Goal: Task Accomplishment & Management: Manage account settings

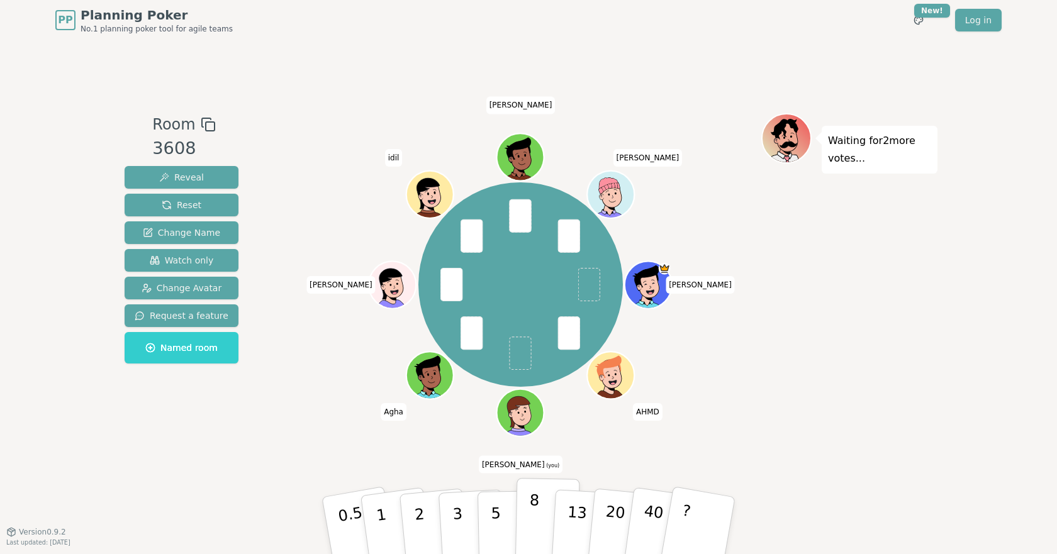
click at [537, 512] on button "8" at bounding box center [547, 526] width 65 height 96
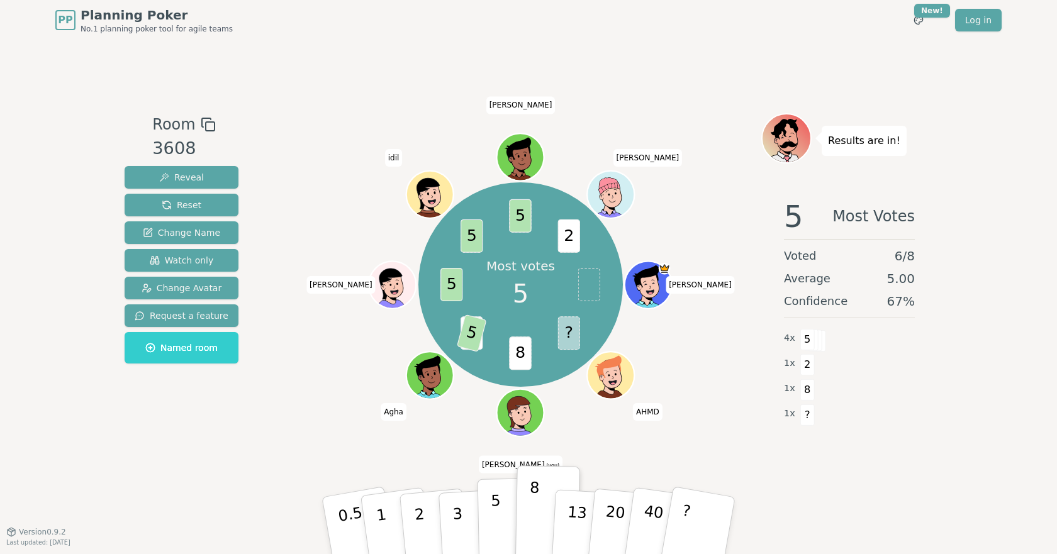
click at [491, 515] on p "5" at bounding box center [496, 526] width 11 height 68
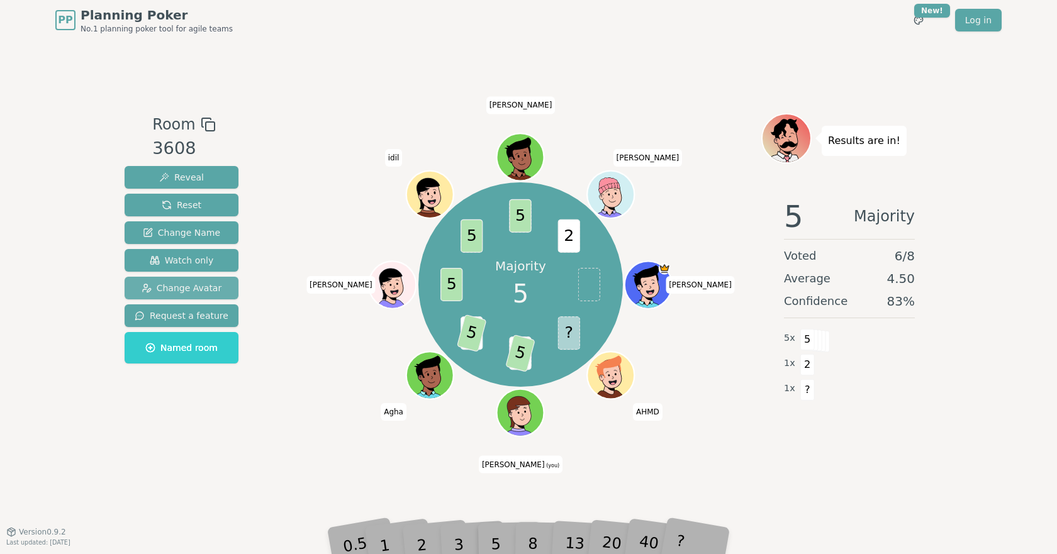
click at [181, 287] on span "Change Avatar" at bounding box center [182, 288] width 81 height 13
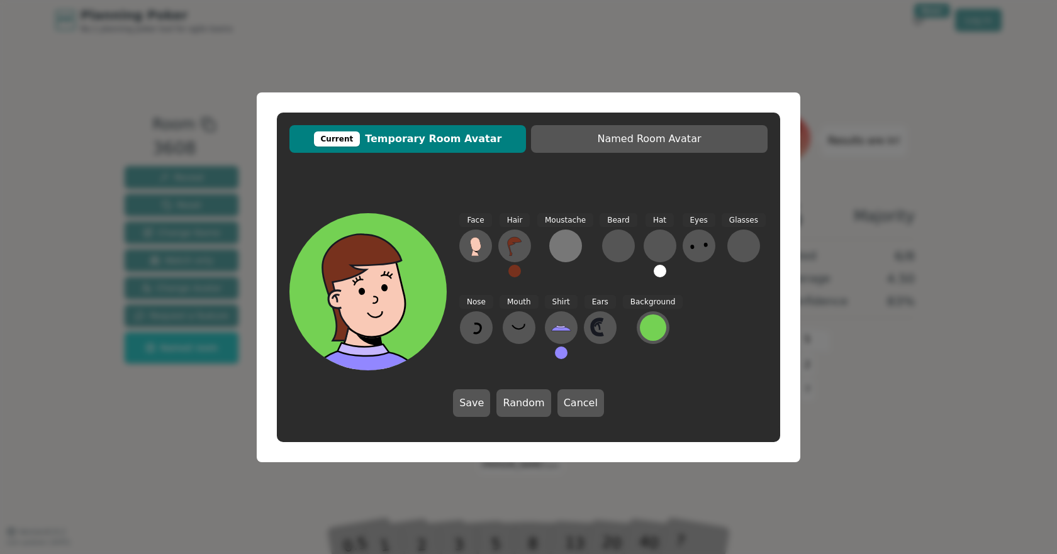
click at [561, 239] on div at bounding box center [565, 246] width 20 height 20
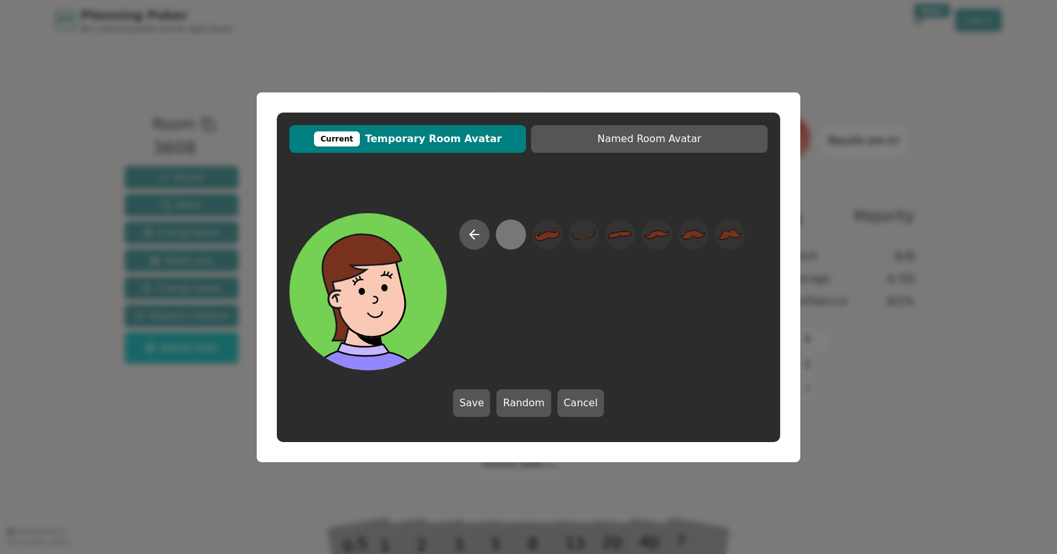
click at [523, 245] on div at bounding box center [510, 234] width 35 height 40
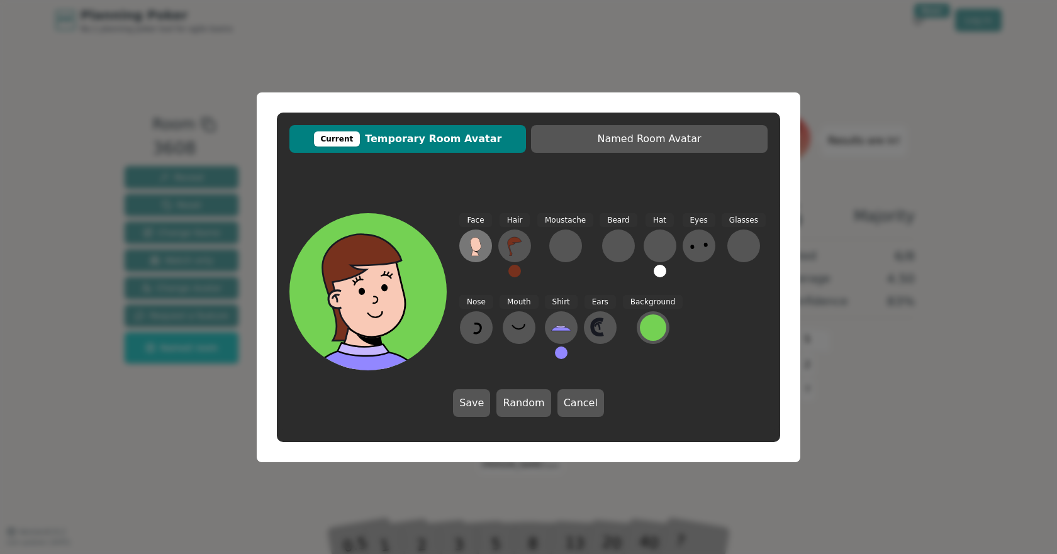
click at [466, 240] on icon at bounding box center [475, 246] width 20 height 20
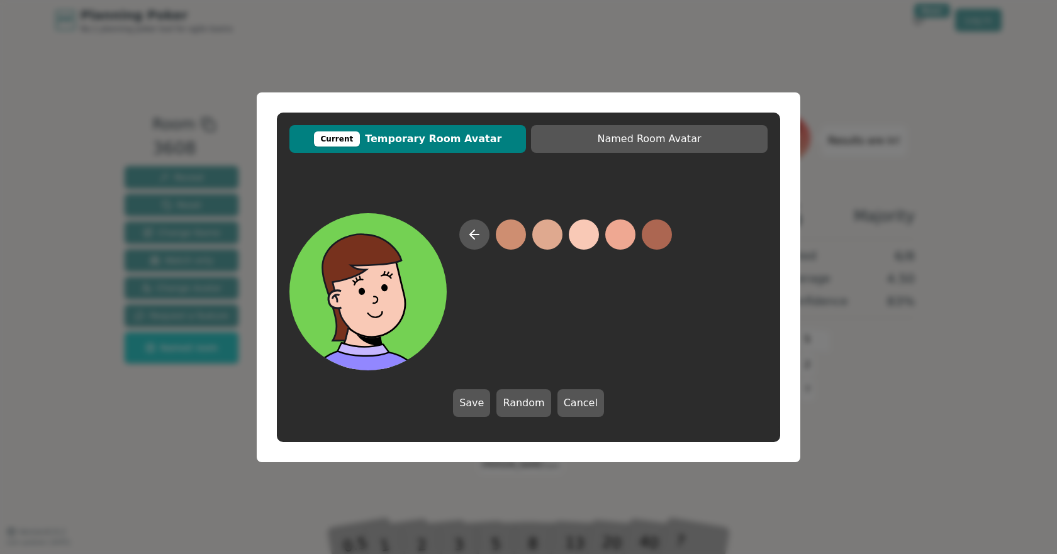
click at [580, 225] on button at bounding box center [584, 235] width 30 height 30
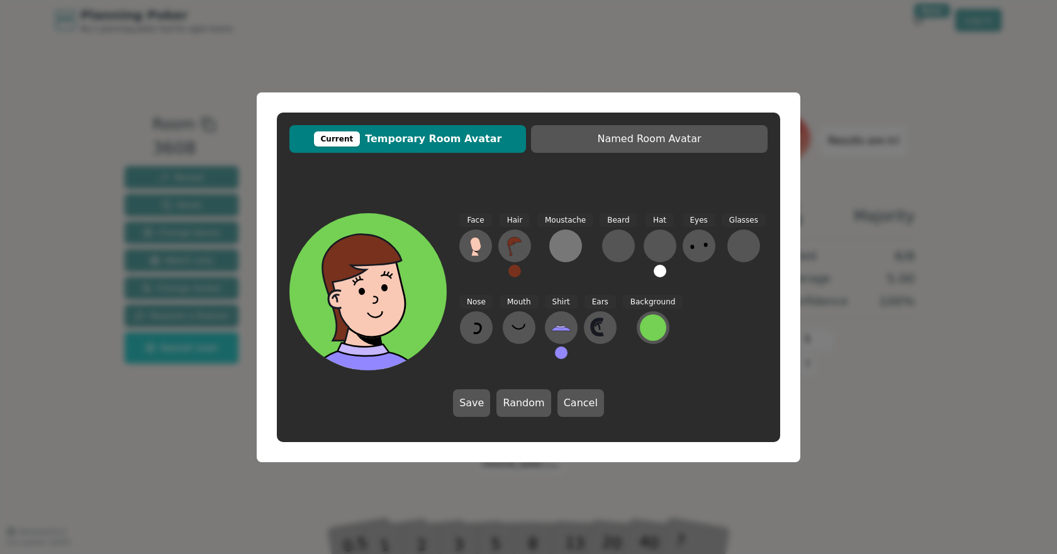
click at [568, 237] on div at bounding box center [565, 246] width 20 height 20
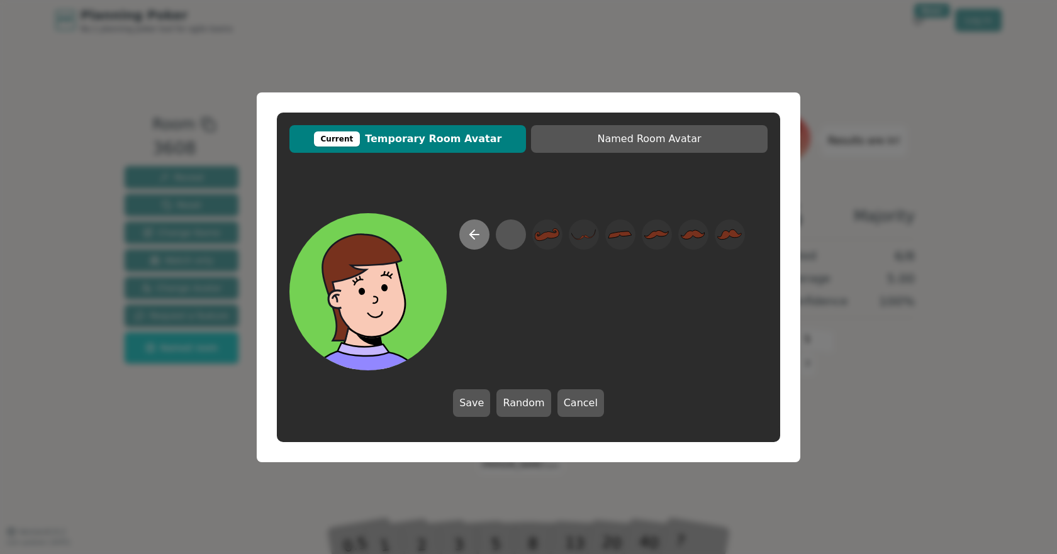
click at [474, 237] on icon at bounding box center [474, 234] width 15 height 15
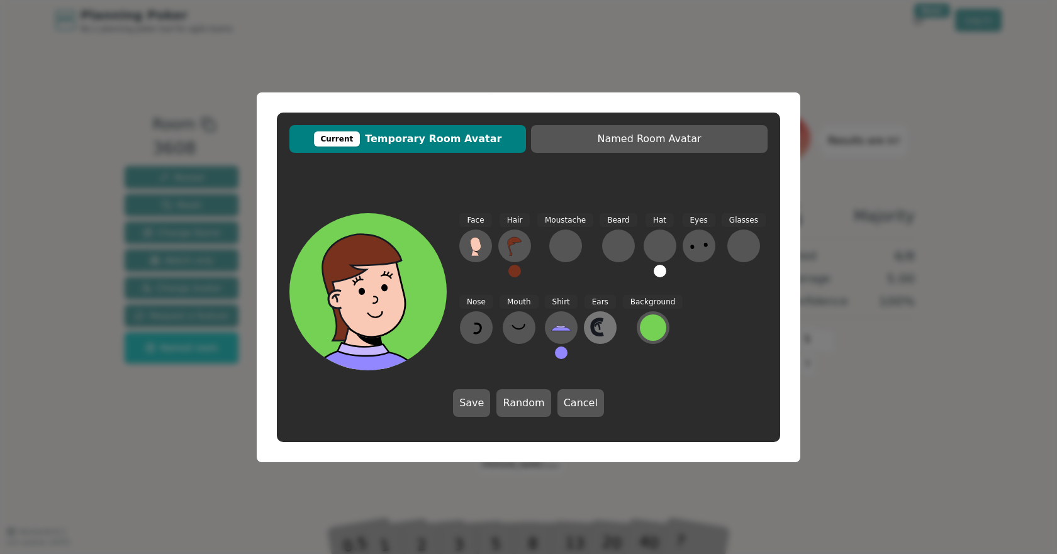
click at [597, 328] on icon at bounding box center [600, 328] width 20 height 20
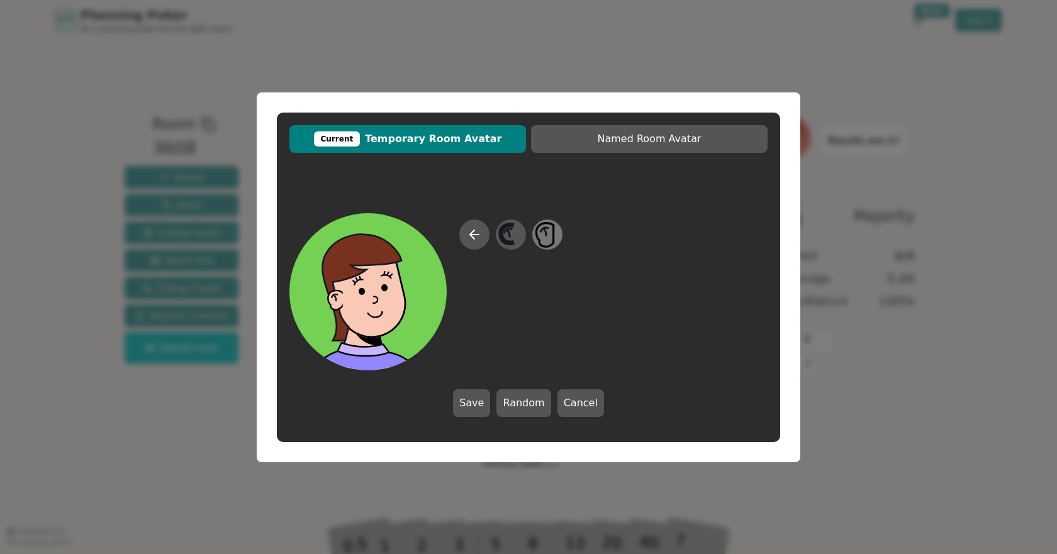
click at [552, 235] on icon at bounding box center [547, 234] width 25 height 28
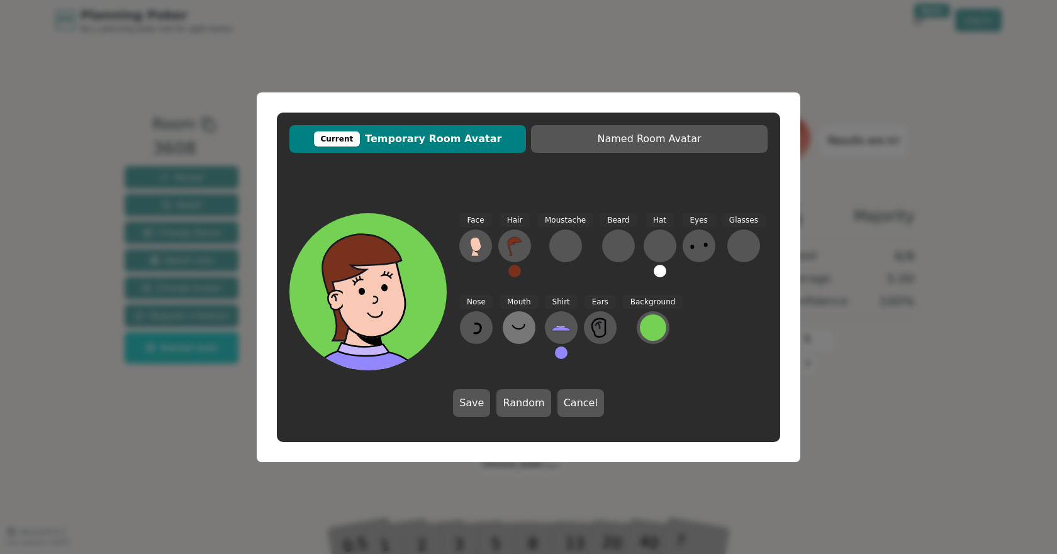
click at [520, 326] on icon at bounding box center [519, 328] width 20 height 20
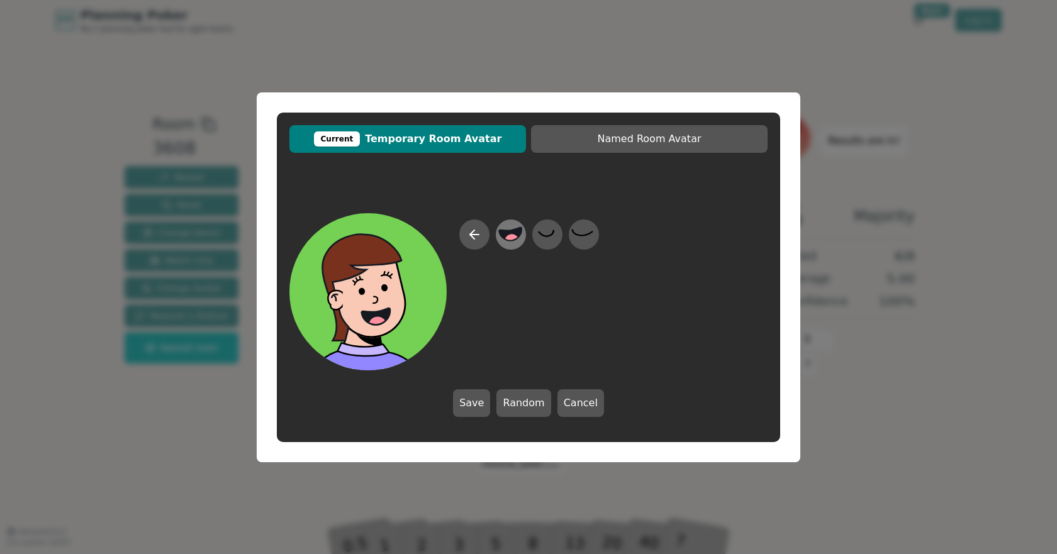
click at [519, 235] on icon at bounding box center [510, 233] width 23 height 13
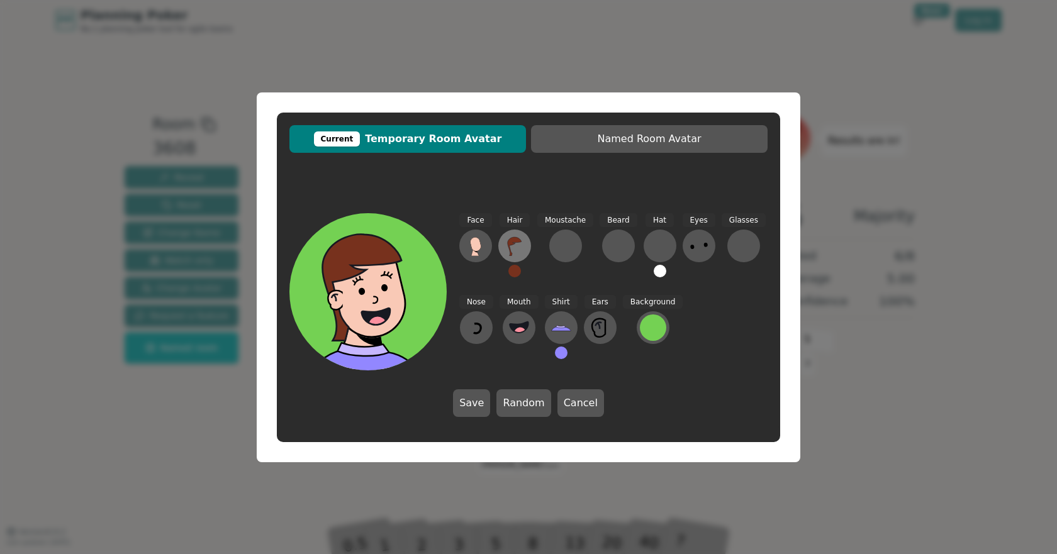
click at [509, 241] on icon at bounding box center [515, 246] width 14 height 19
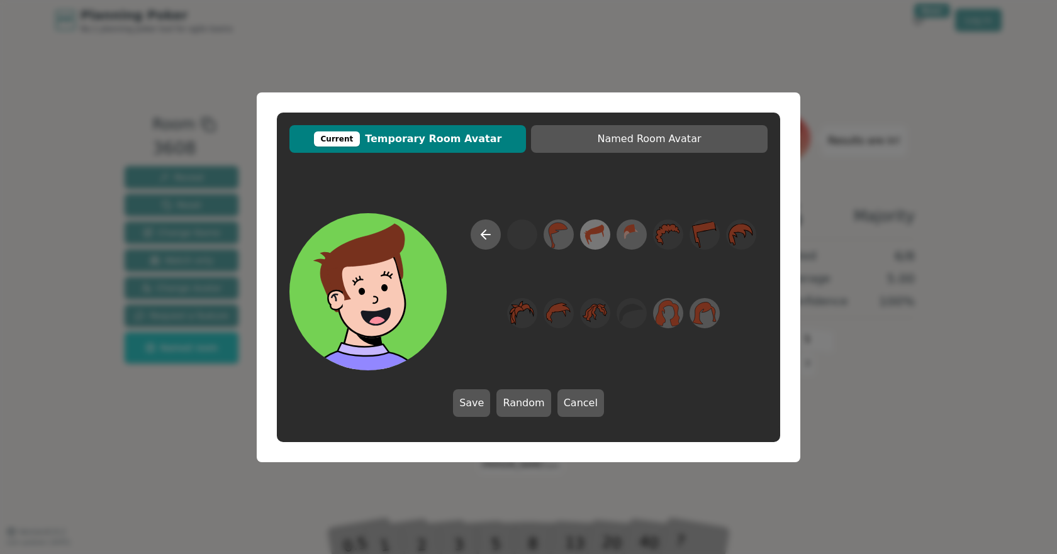
click at [590, 233] on icon at bounding box center [595, 235] width 19 height 20
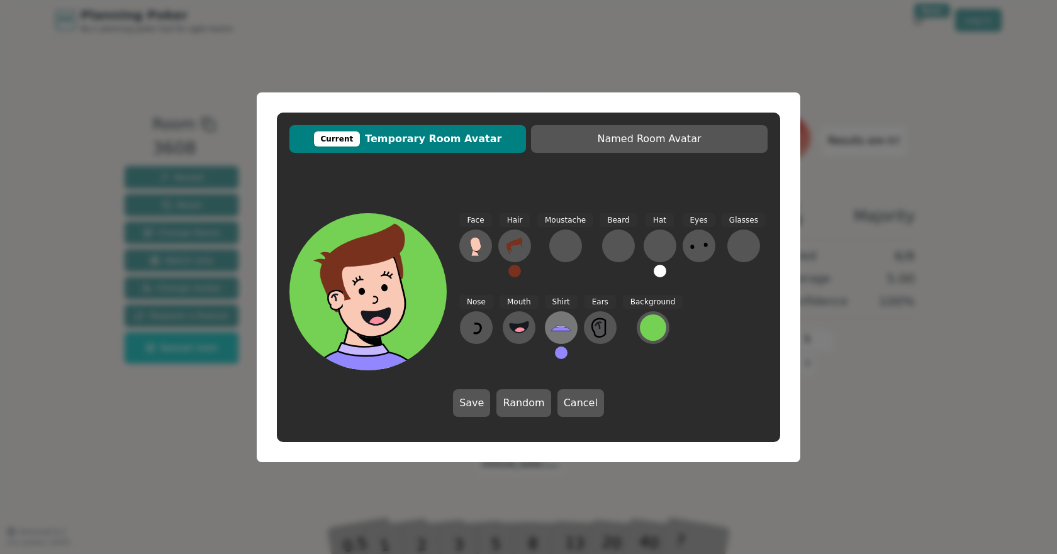
click at [558, 321] on icon at bounding box center [561, 328] width 20 height 20
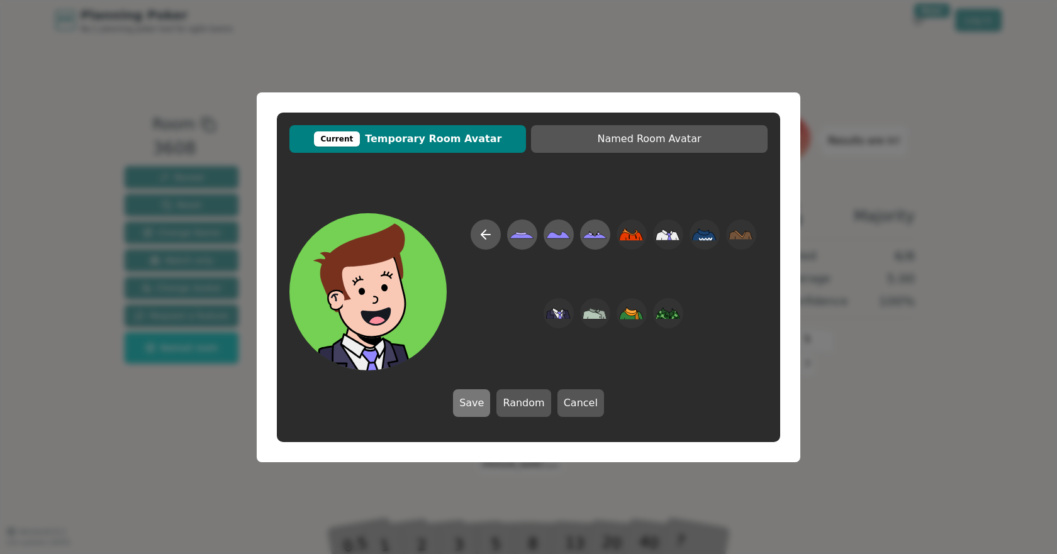
click at [488, 413] on button "Save" at bounding box center [471, 403] width 37 height 28
